Goal: Find specific page/section: Find specific page/section

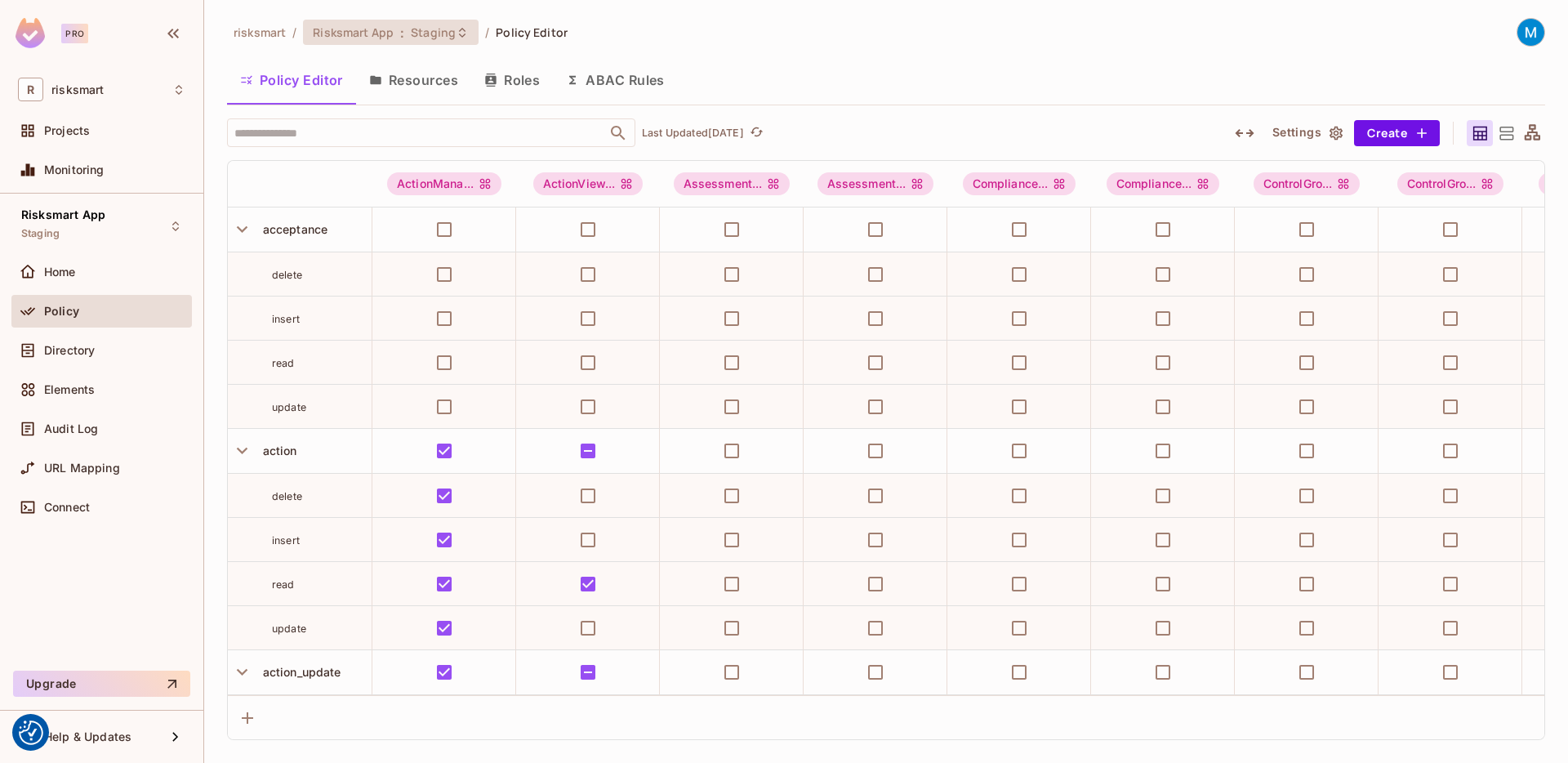
click at [381, 45] on div "risksmart / Risksmart App : Staging / Policy Editor" at bounding box center [397, 32] width 341 height 28
click at [384, 35] on span "Risksmart App" at bounding box center [353, 32] width 81 height 15
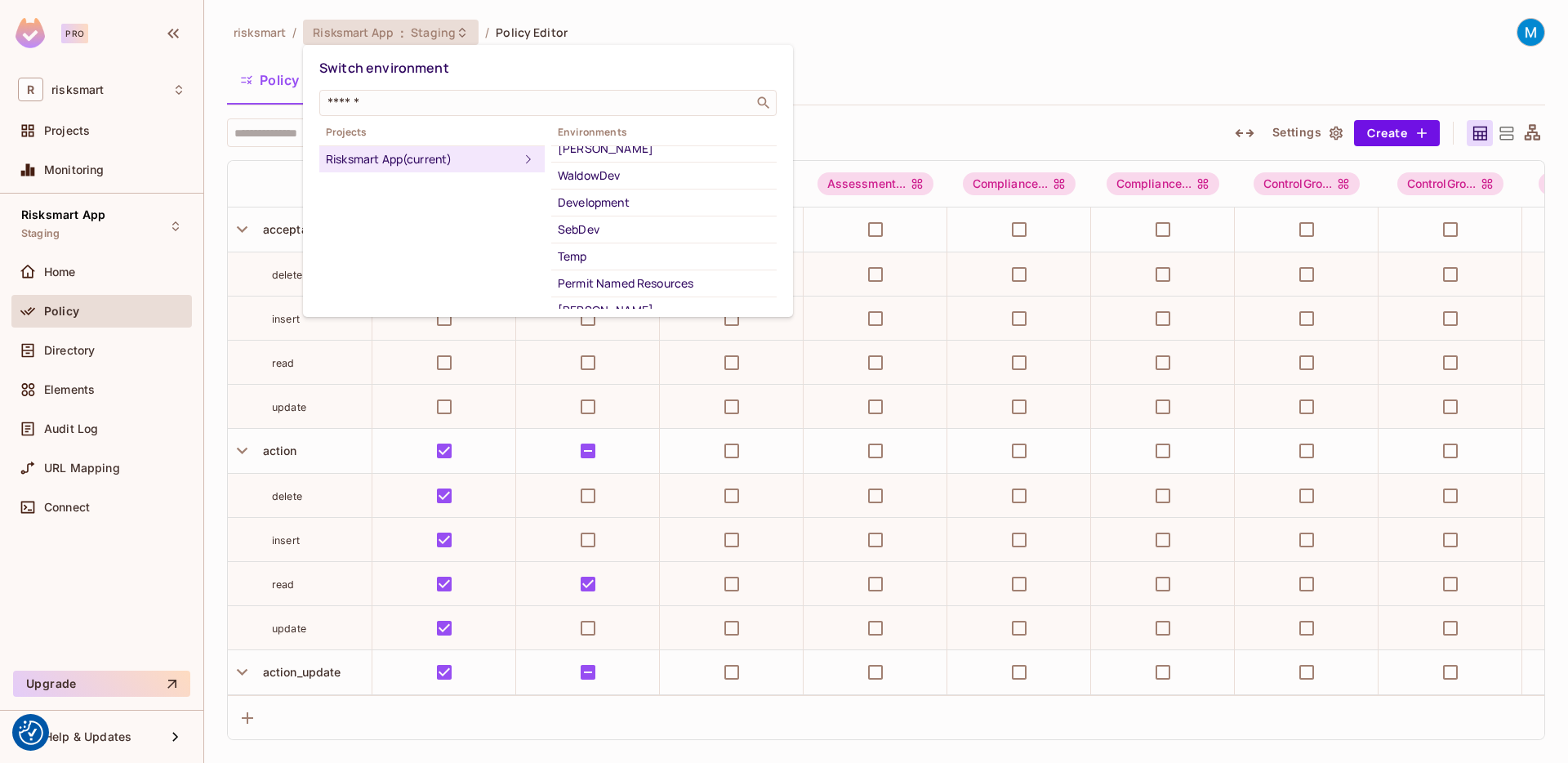
scroll to position [133, 0]
click at [624, 217] on div "Development" at bounding box center [664, 215] width 213 height 20
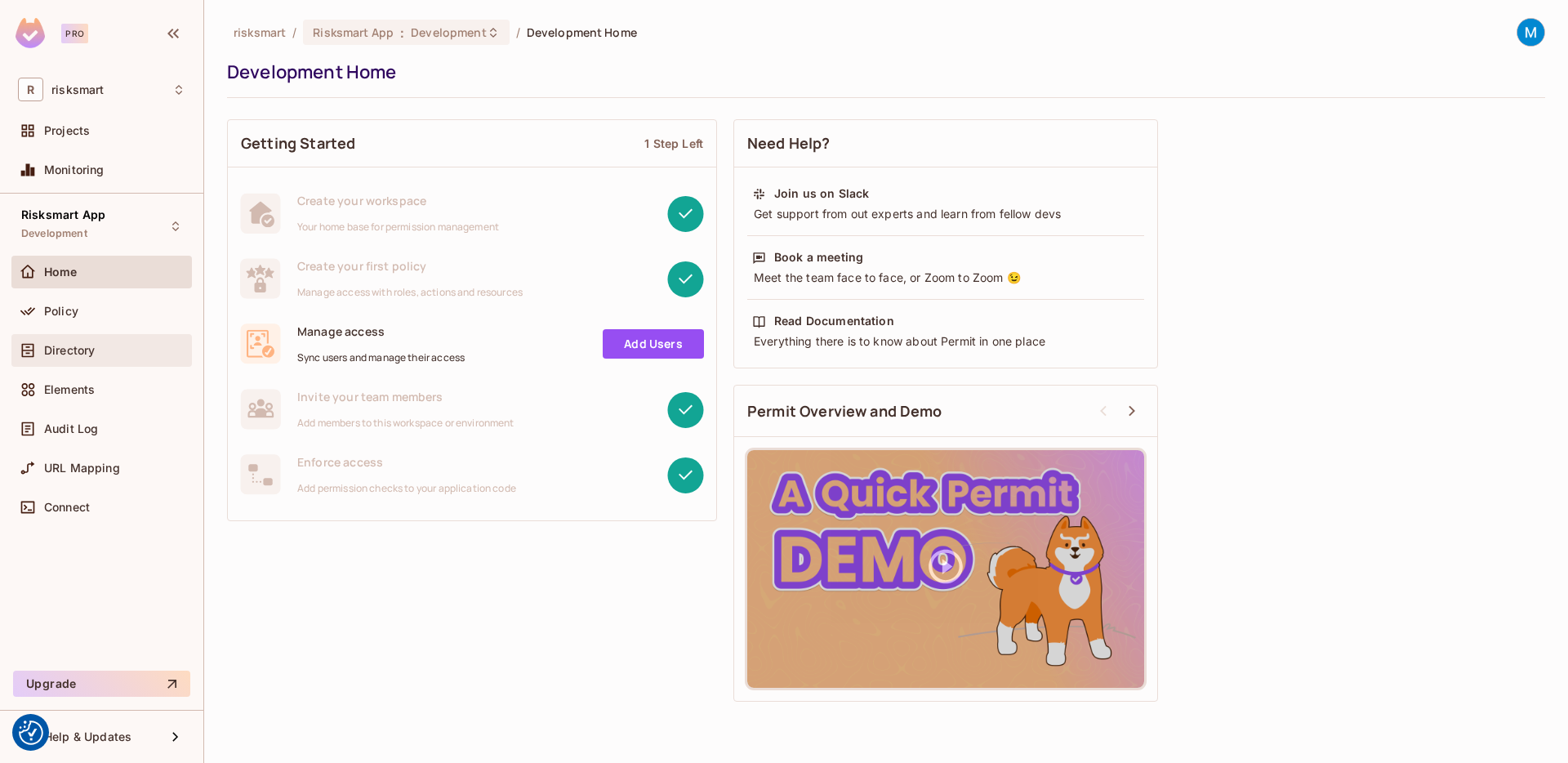
click at [112, 339] on div "Directory" at bounding box center [102, 350] width 181 height 33
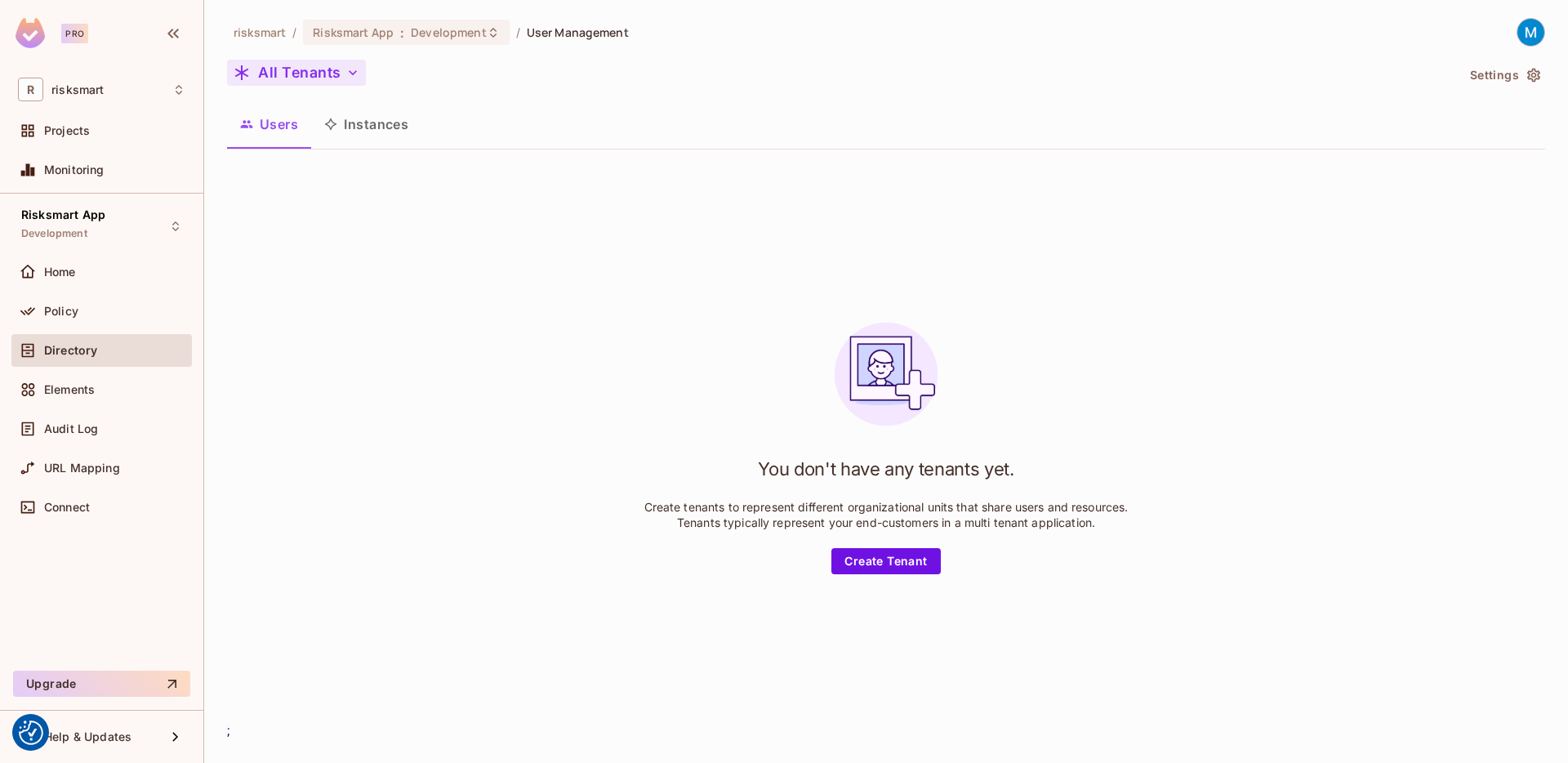
click at [315, 74] on button "All Tenants" at bounding box center [296, 73] width 138 height 26
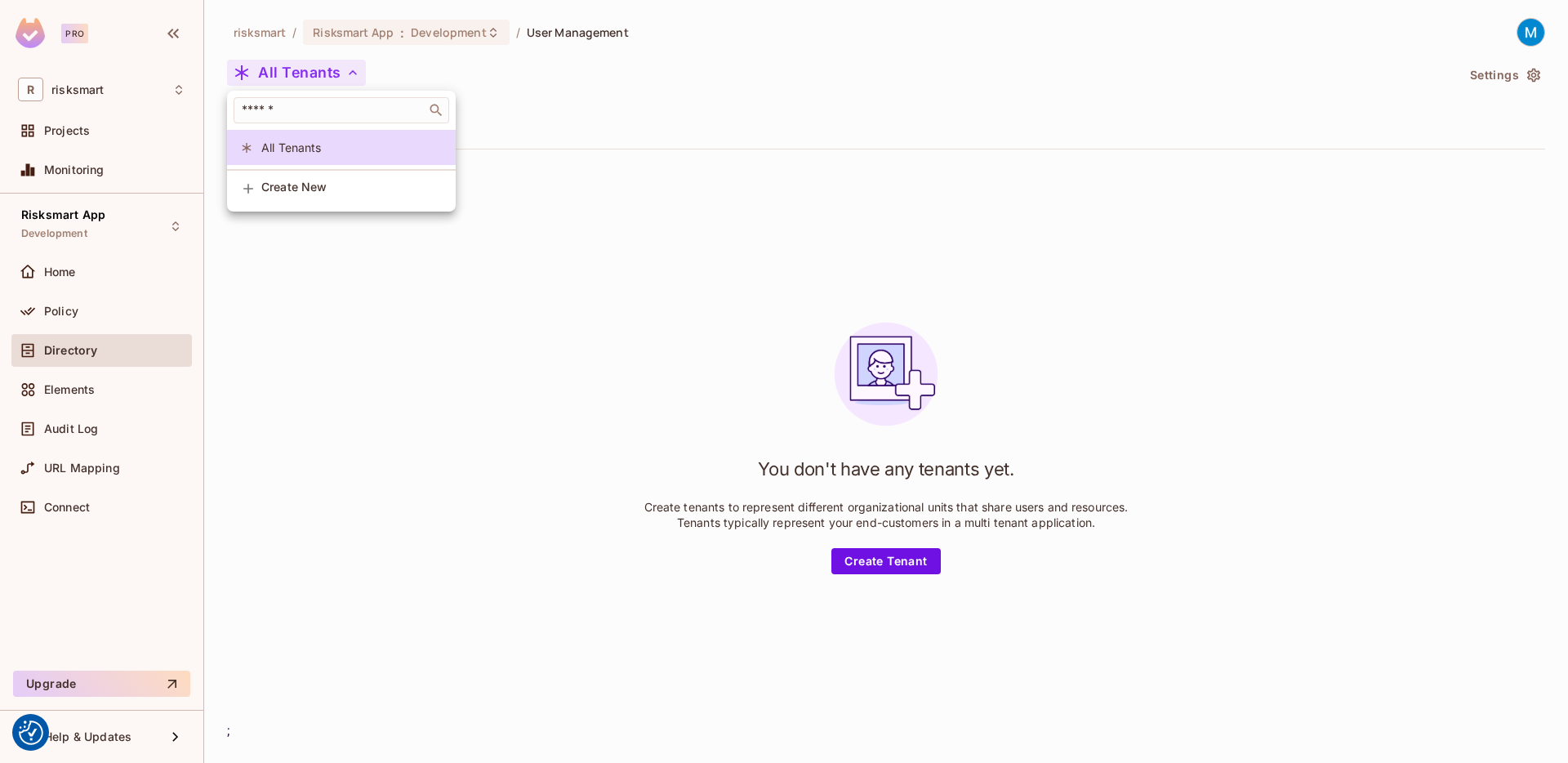
click at [315, 71] on div at bounding box center [784, 382] width 1568 height 763
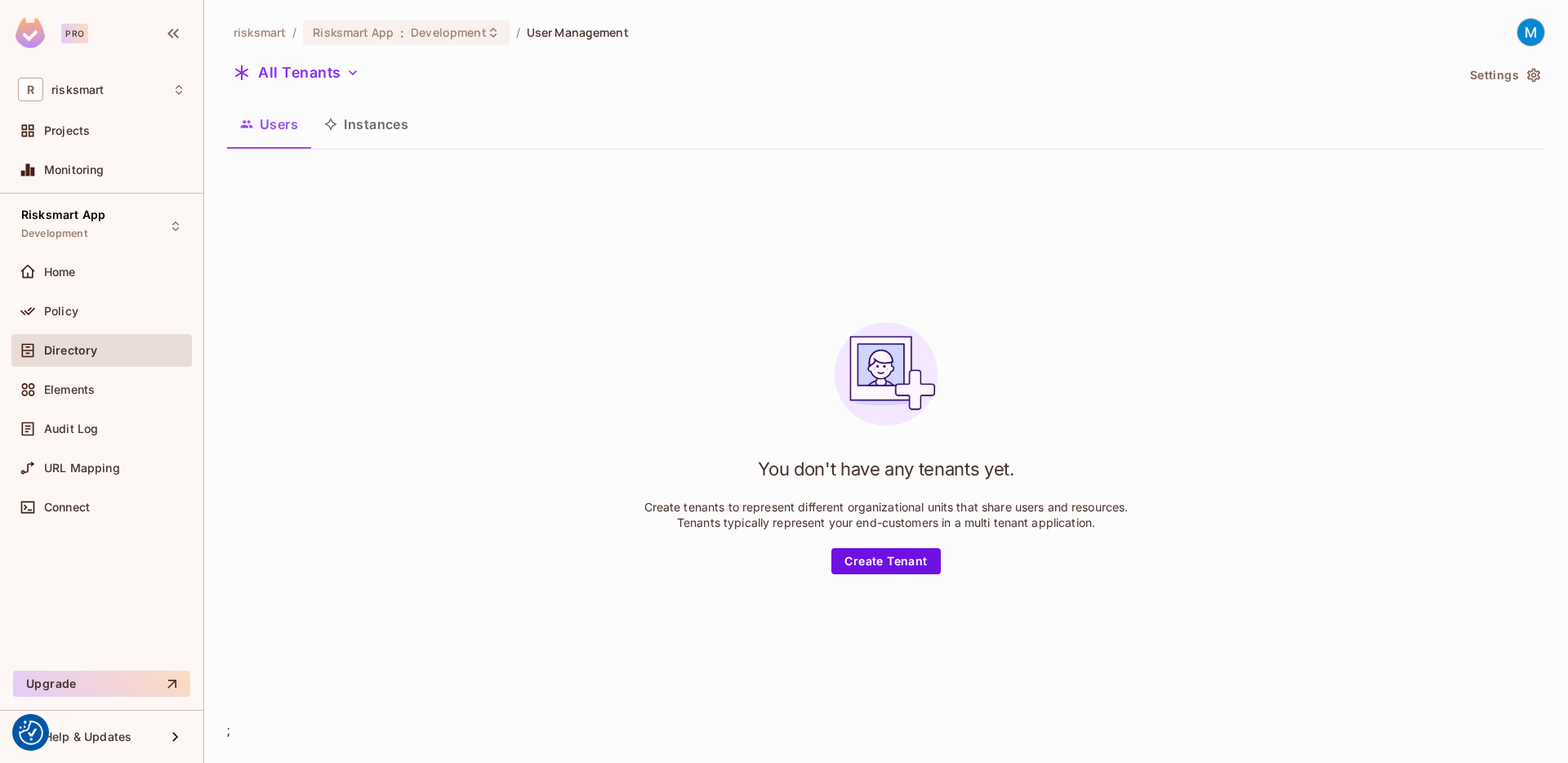
click at [584, 90] on div "risksmart / Risksmart App : Development / User Management All Tenants Settings …" at bounding box center [886, 380] width 1318 height 723
click at [439, 30] on span "Development" at bounding box center [448, 32] width 75 height 15
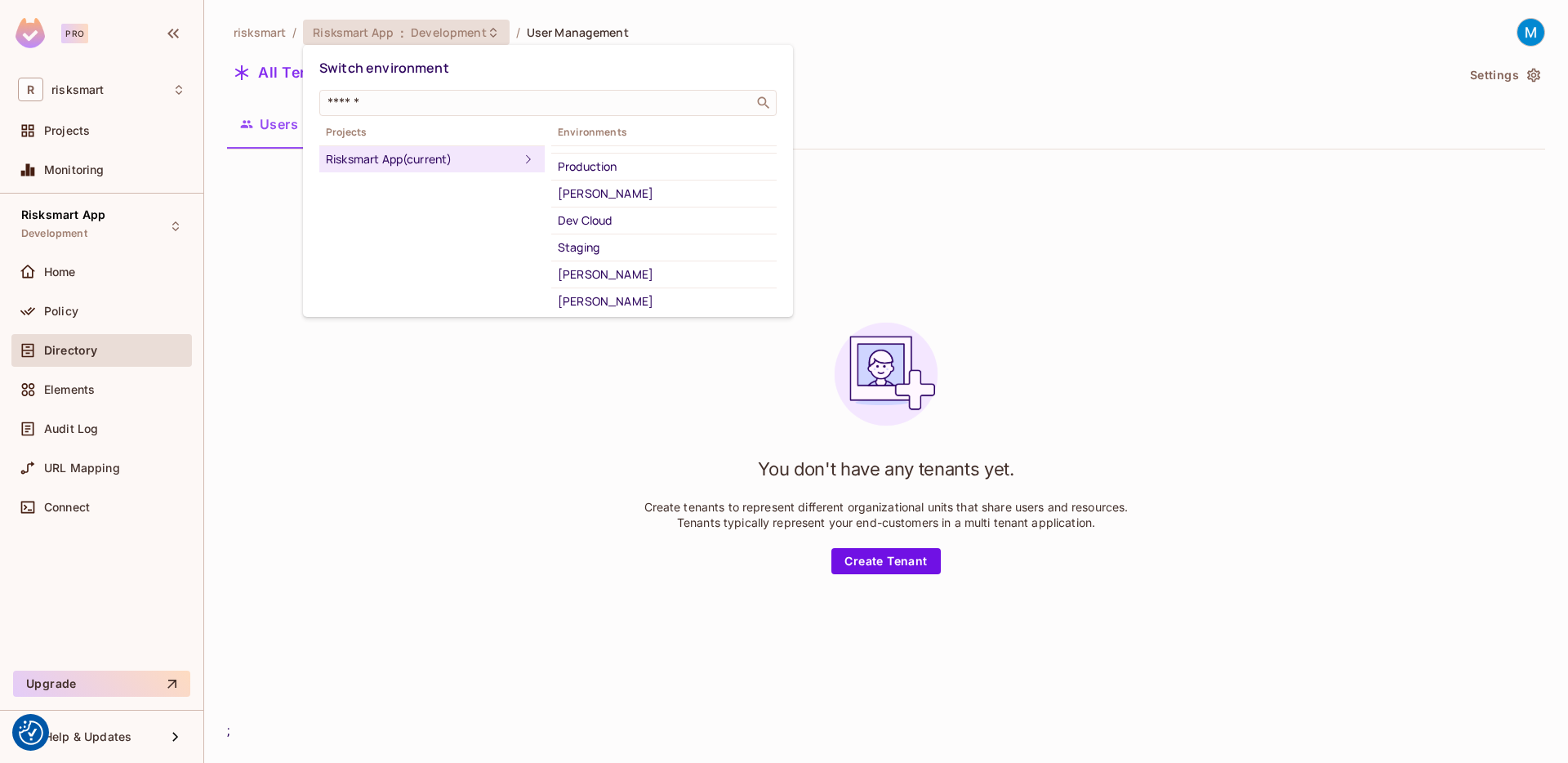
scroll to position [349, 0]
click at [615, 185] on div "Dev Cloud" at bounding box center [664, 187] width 213 height 20
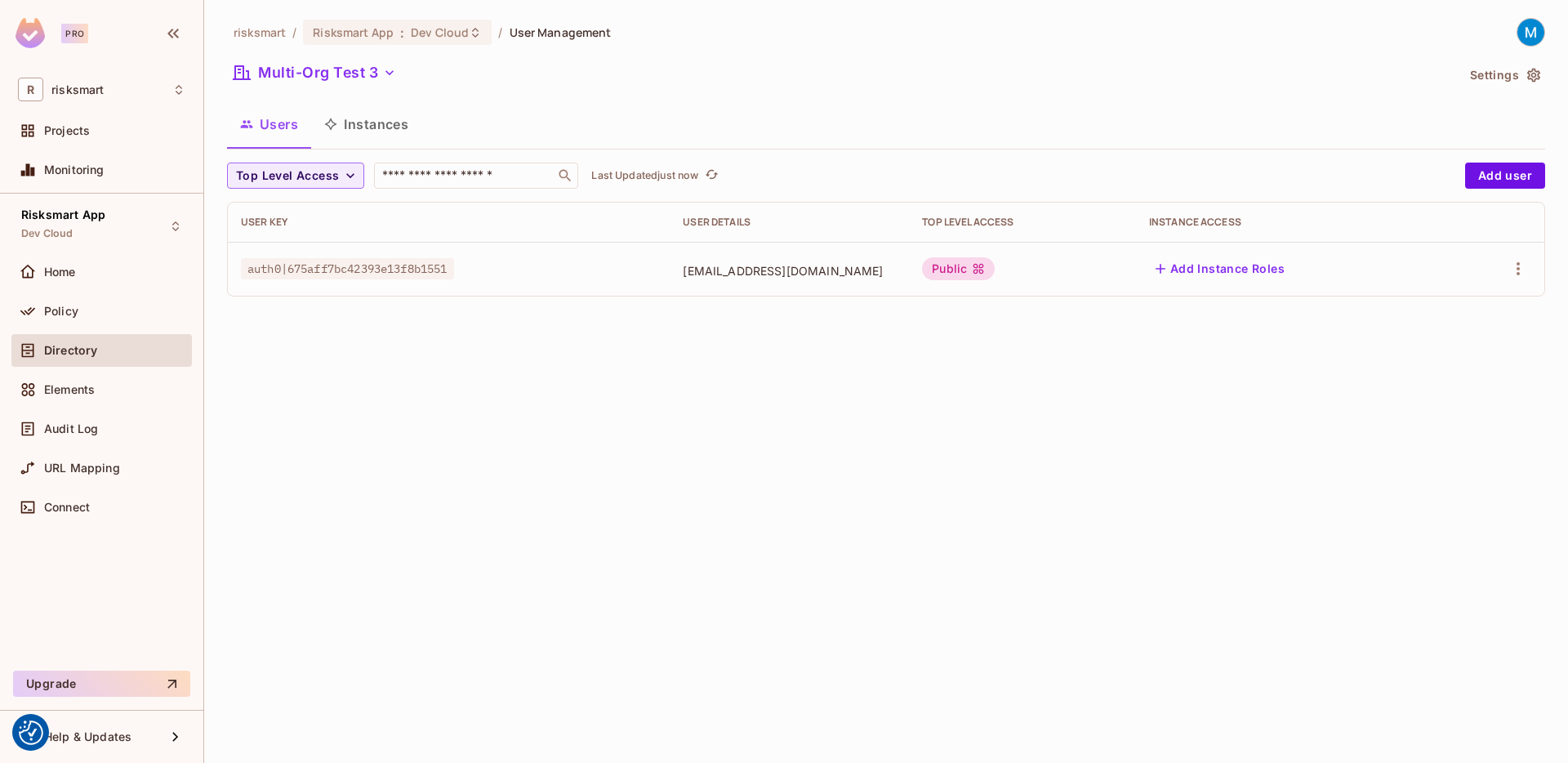
click at [383, 58] on div "risksmart / Risksmart App : Dev Cloud / User Management Multi-Org Test 3 Settin…" at bounding box center [886, 164] width 1318 height 292
click at [380, 68] on button "Multi-Org Test 3" at bounding box center [315, 73] width 175 height 26
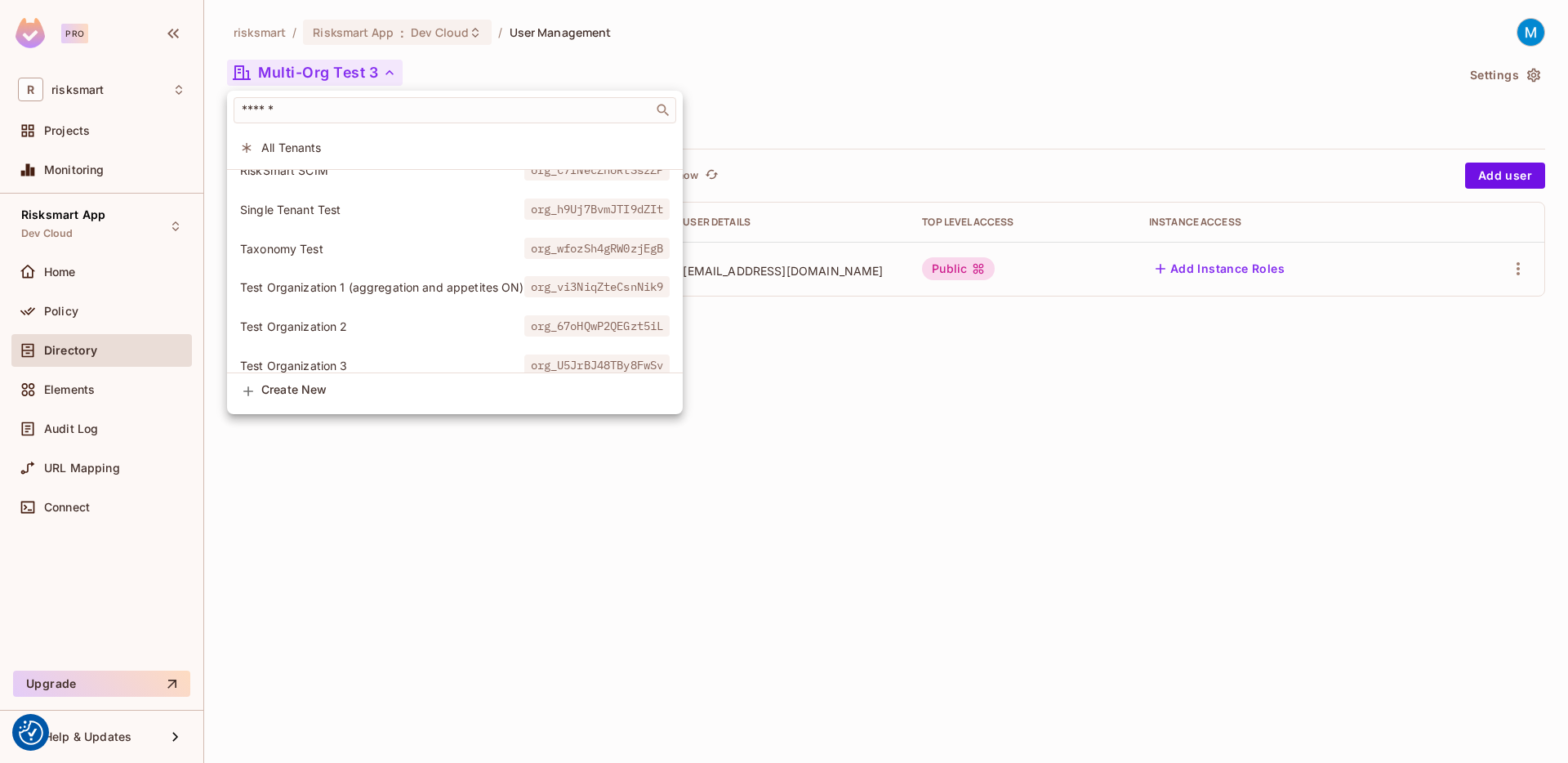
scroll to position [435, 0]
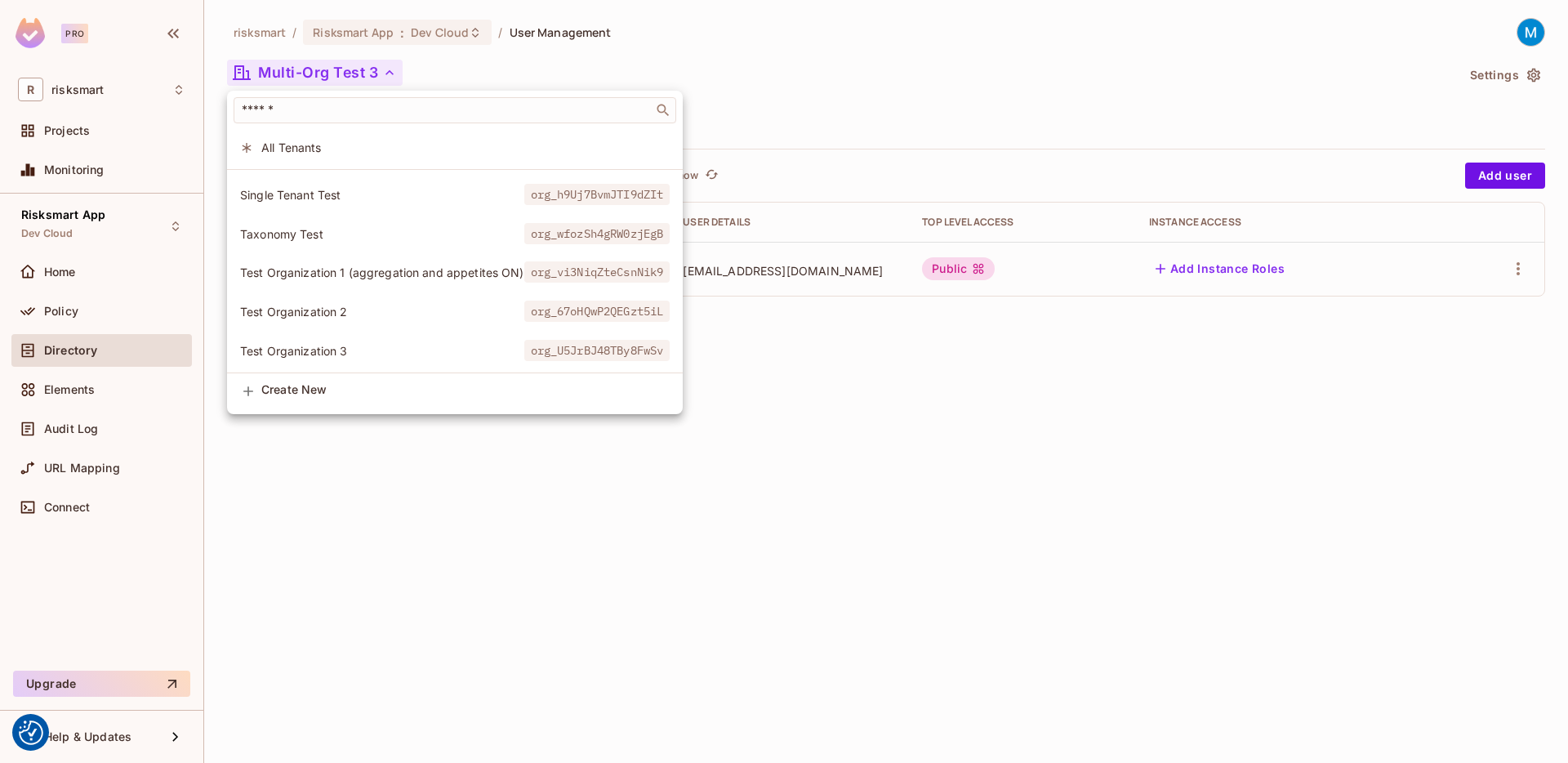
click at [425, 333] on li "Test Organization 3 org_U5JrBJ48TBy8FwSv" at bounding box center [455, 350] width 456 height 35
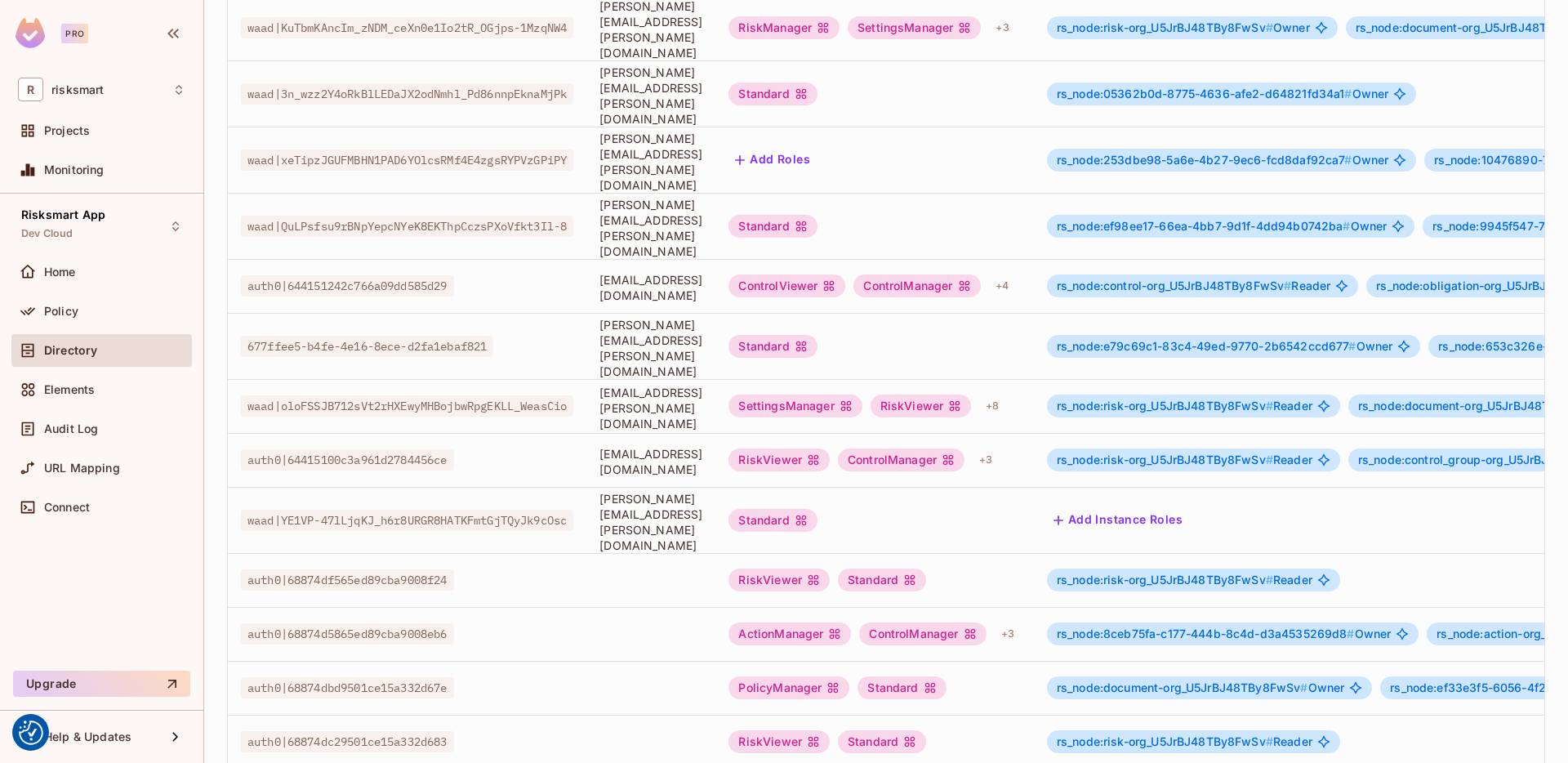
scroll to position [391, 0]
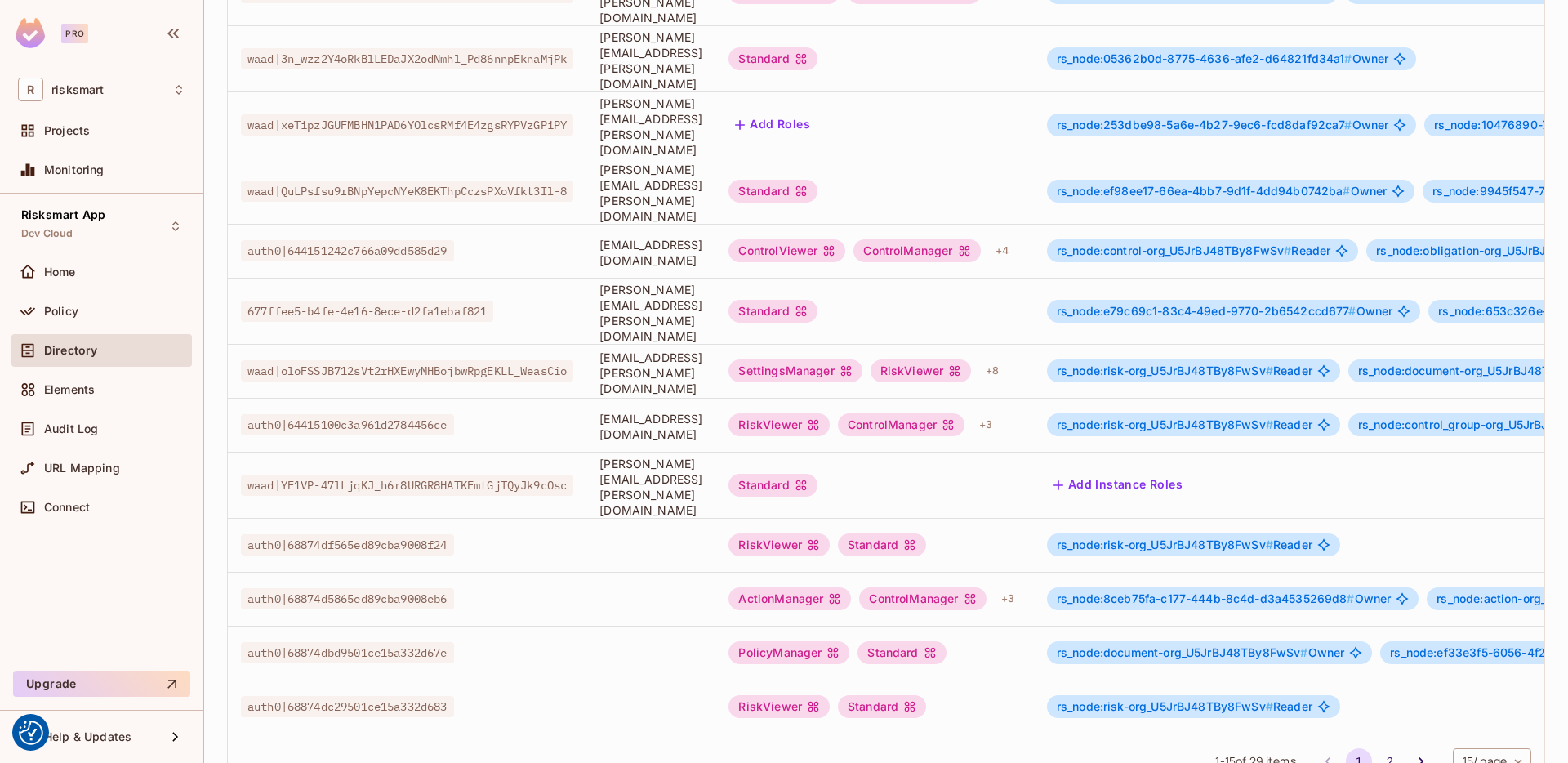
click at [1488, 706] on body "We use cookies to enhance your browsing experience, serve personalized ads or c…" at bounding box center [784, 382] width 1568 height 763
click at [1464, 722] on li "100 / page" at bounding box center [1479, 726] width 82 height 34
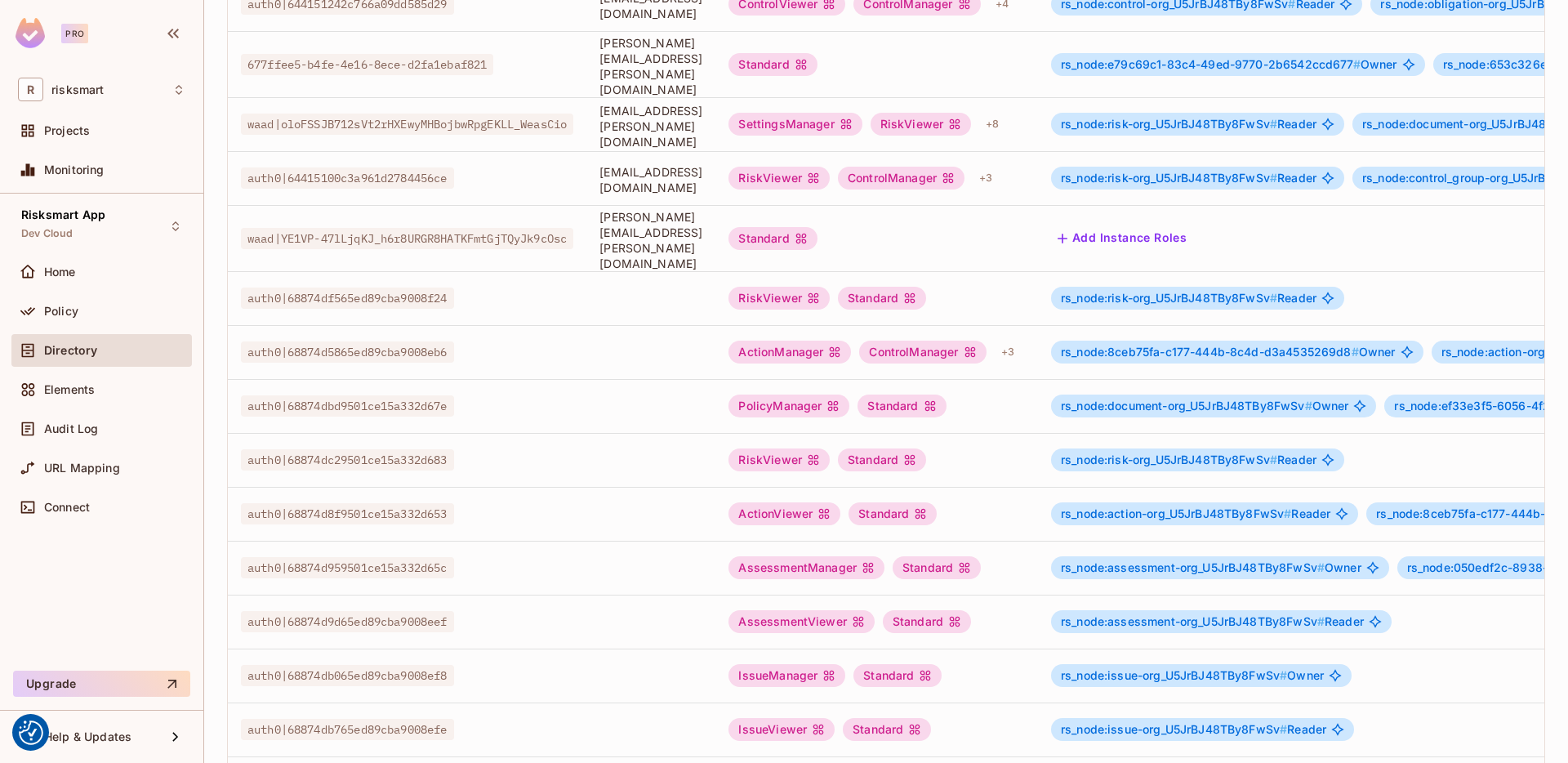
scroll to position [626, 0]
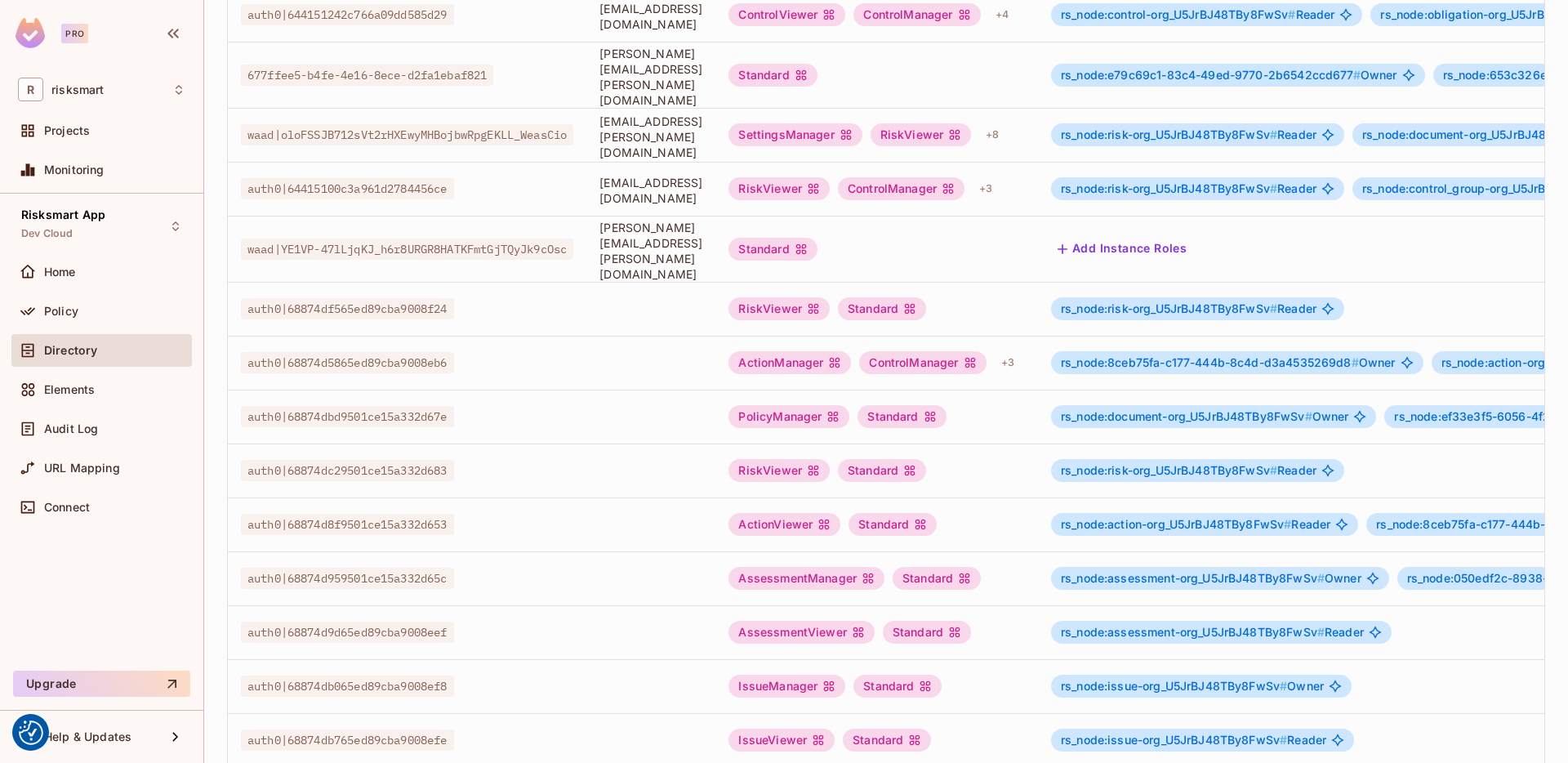
click at [650, 606] on td at bounding box center [651, 632] width 129 height 54
click at [442, 514] on span "auth0|68874d8f9501ce15a332d653" at bounding box center [348, 525] width 213 height 22
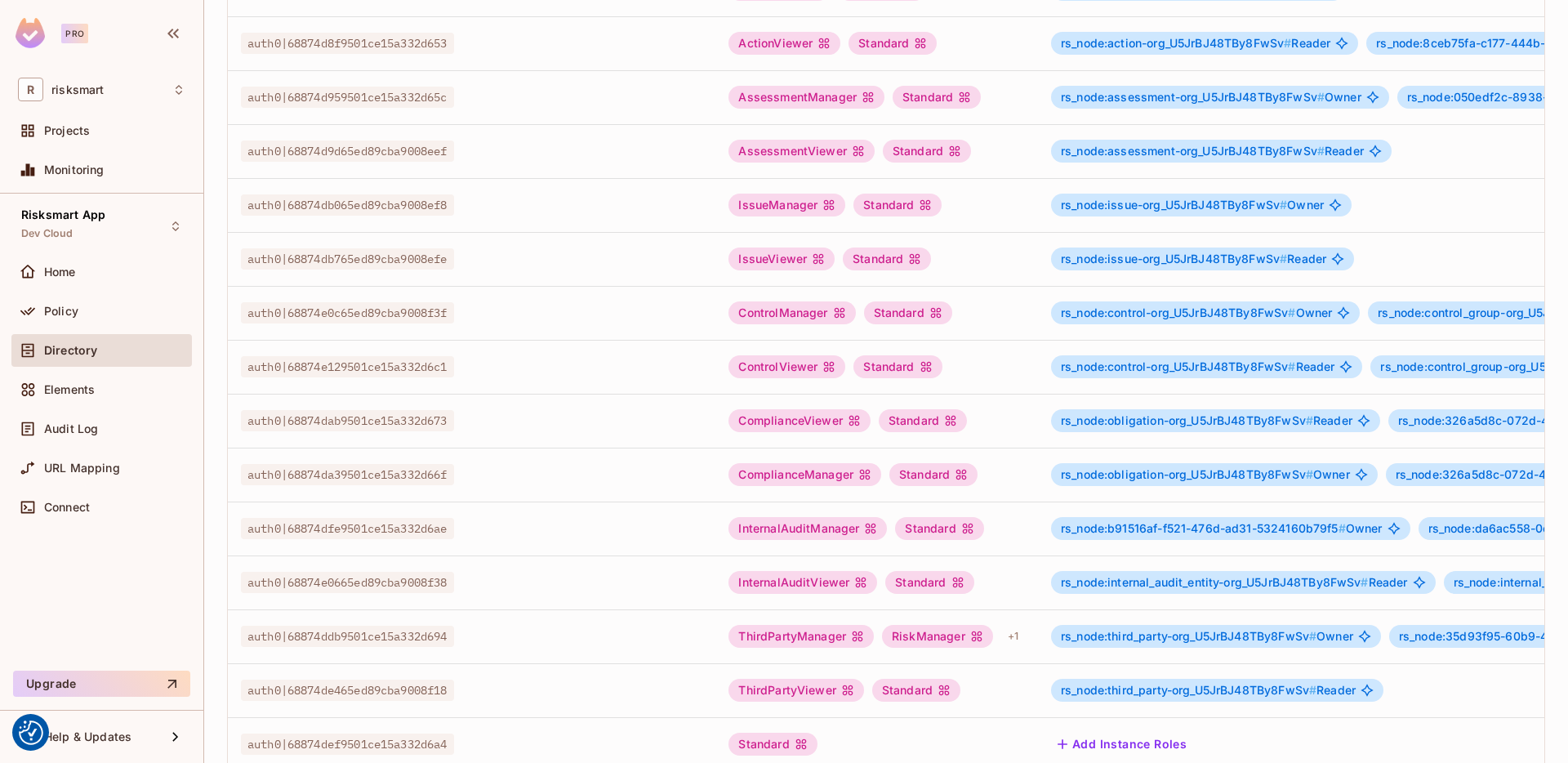
scroll to position [1145, 0]
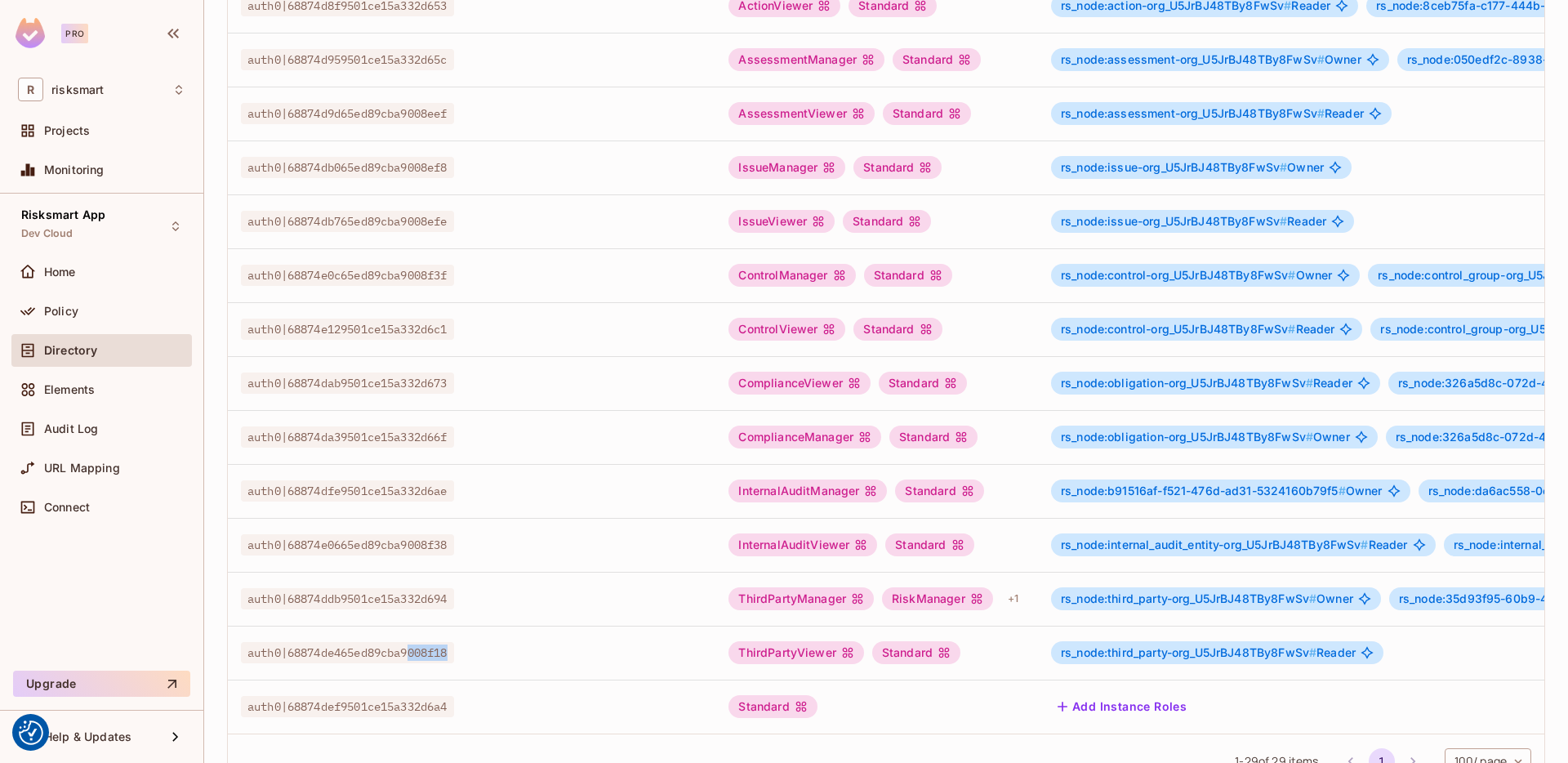
drag, startPoint x: 416, startPoint y: 582, endPoint x: 493, endPoint y: 586, distance: 77.1
click at [492, 644] on div "auth0|68874de465ed89cba9008f18" at bounding box center [407, 652] width 332 height 16
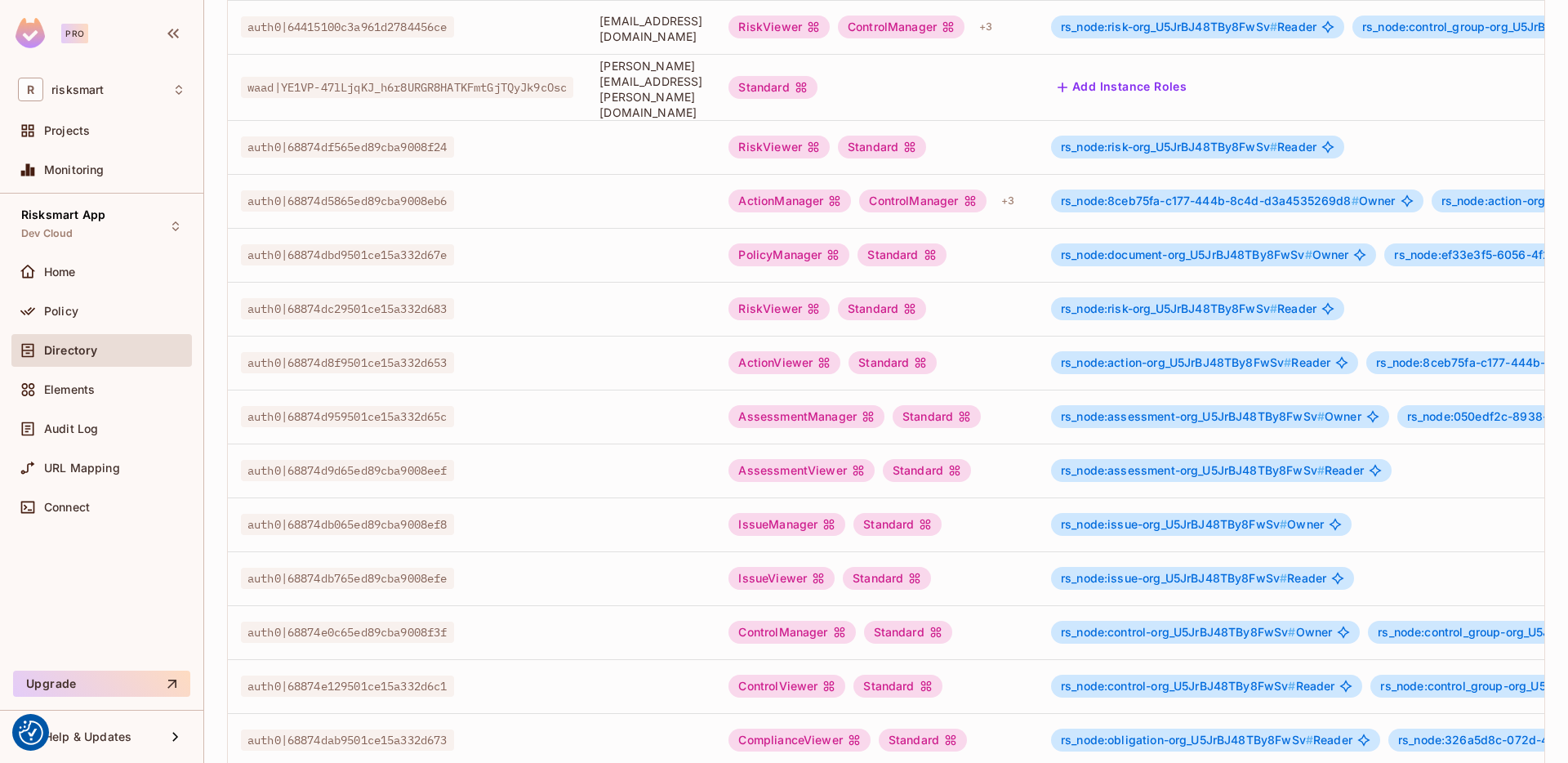
scroll to position [776, 0]
